Goal: Transaction & Acquisition: Purchase product/service

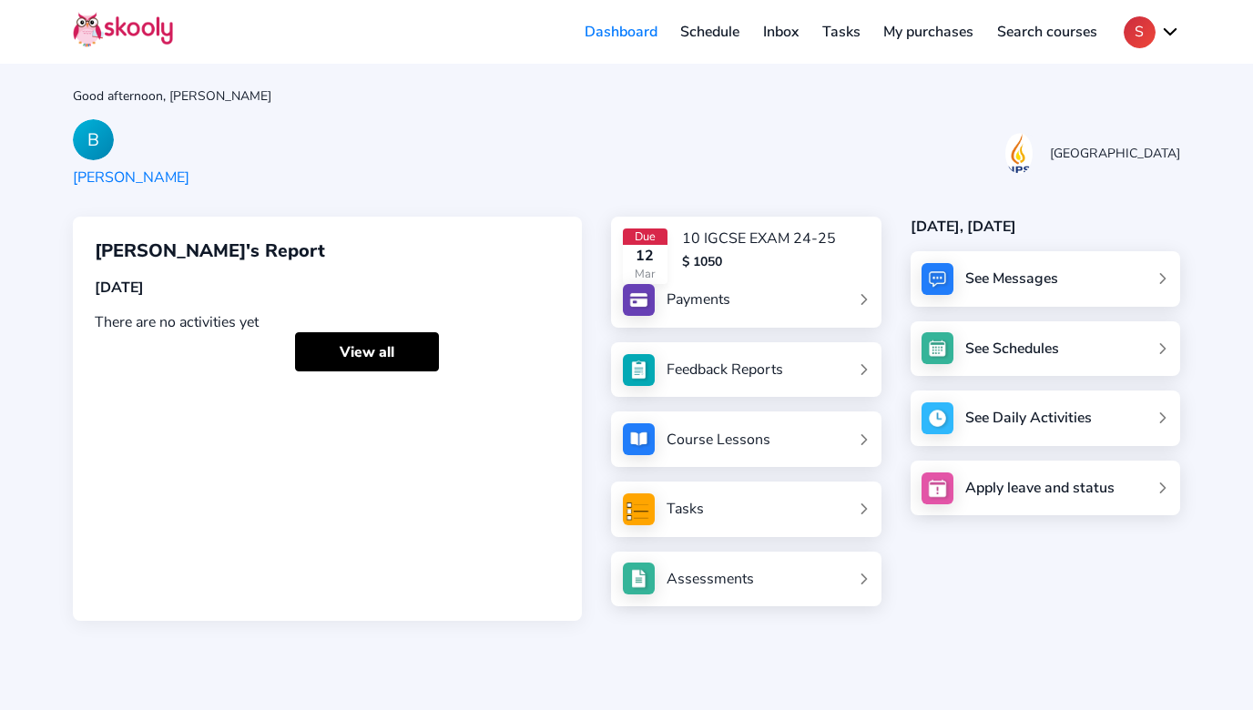
click at [268, 112] on div "Good afternoon, [PERSON_NAME] NPS International School [PERSON_NAME]'s Report […" at bounding box center [626, 355] width 1253 height 710
click at [677, 293] on div "Payments" at bounding box center [699, 300] width 64 height 20
click at [802, 321] on div "Due 12 Mar 10 IGCSE EXAM 24-25 $ 1050 Payments" at bounding box center [746, 272] width 270 height 111
click at [795, 310] on link "Payments" at bounding box center [746, 300] width 247 height 32
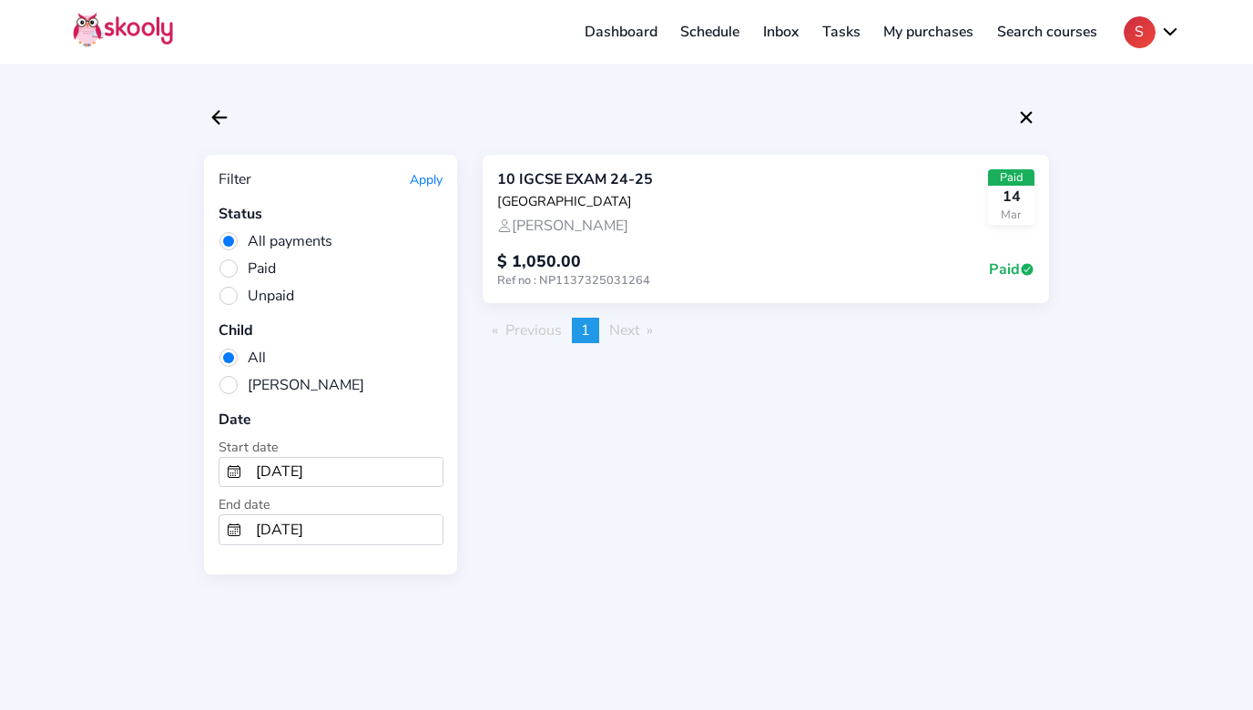
click at [616, 342] on div "10 IGCSE EXAM 24-25 NPS International School Bowen Zhang Paid 14 Mar $ 1,050.00…" at bounding box center [766, 365] width 567 height 420
